Goal: Book appointment/travel/reservation

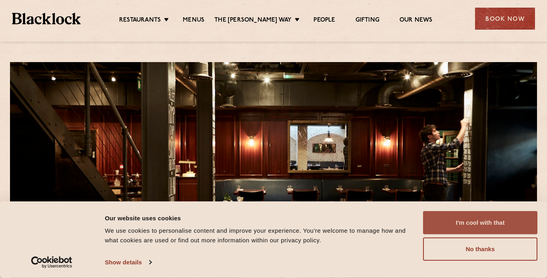
click at [451, 218] on button "I'm cool with that" at bounding box center [480, 222] width 114 height 23
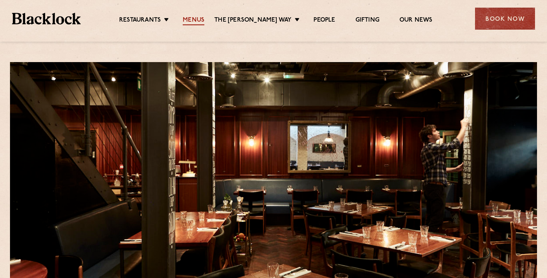
click at [204, 18] on link "Menus" at bounding box center [194, 20] width 22 height 9
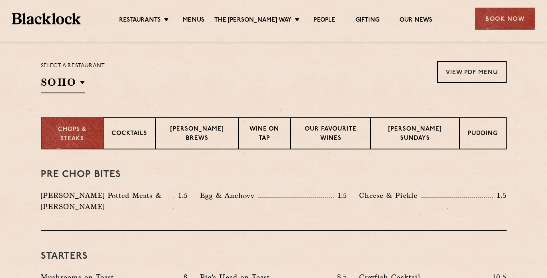
scroll to position [256, 0]
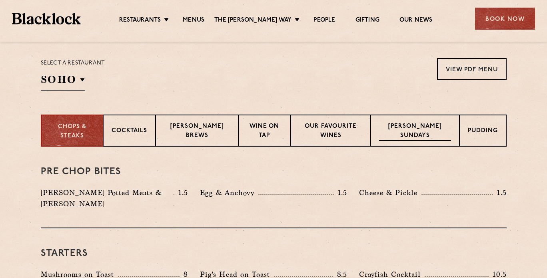
click at [400, 130] on p "Blacklock Sundays" at bounding box center [415, 131] width 72 height 19
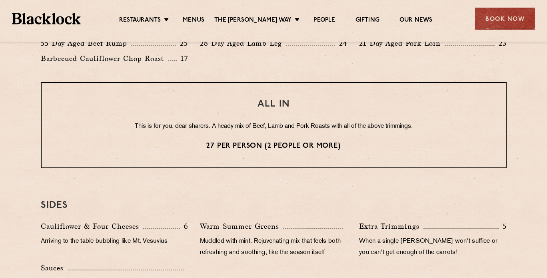
scroll to position [650, 0]
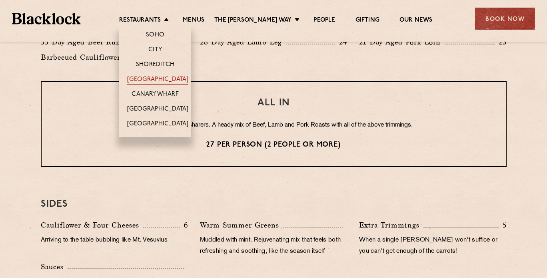
click at [158, 76] on link "[GEOGRAPHIC_DATA]" at bounding box center [157, 80] width 61 height 9
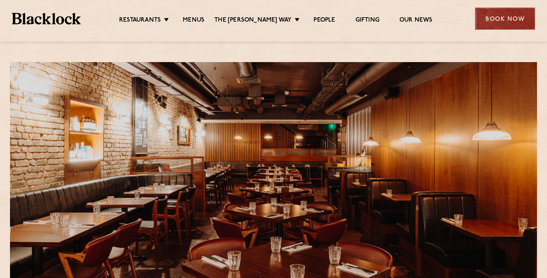
click at [500, 18] on div "Book Now" at bounding box center [505, 19] width 60 height 22
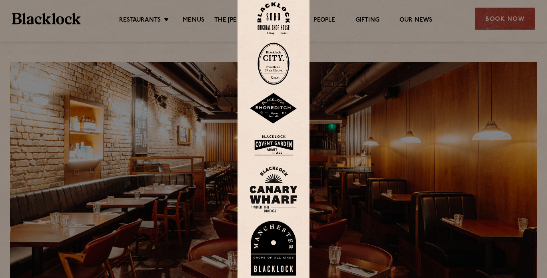
click at [270, 146] on img at bounding box center [274, 145] width 48 height 26
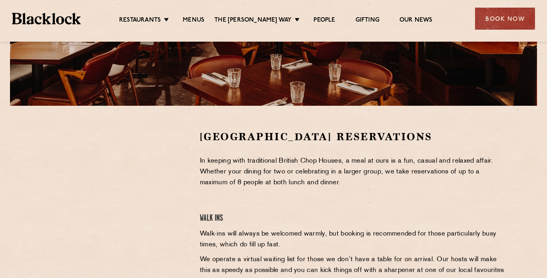
scroll to position [187, 0]
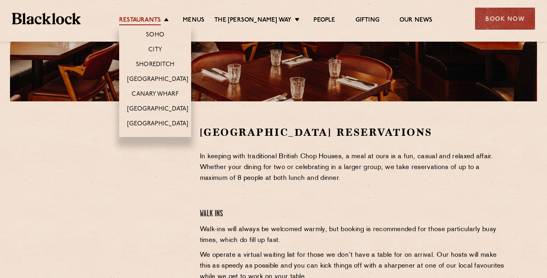
click at [159, 23] on link "Restaurants" at bounding box center [140, 20] width 42 height 9
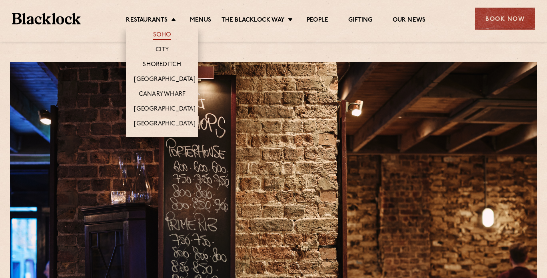
click at [163, 33] on link "Soho" at bounding box center [162, 35] width 18 height 9
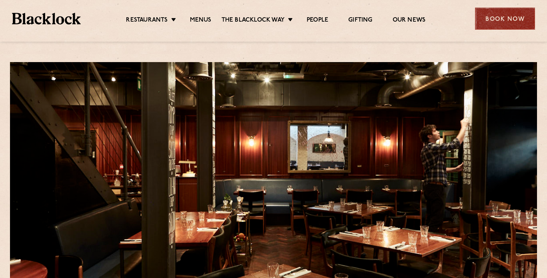
click at [496, 19] on div "Book Now" at bounding box center [505, 19] width 60 height 22
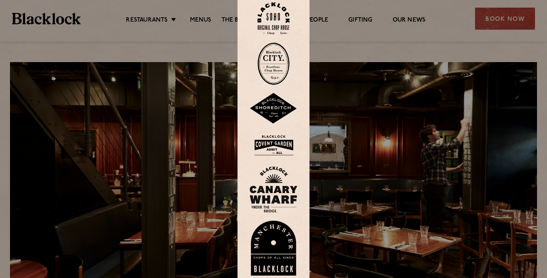
click at [275, 20] on img at bounding box center [274, 18] width 32 height 32
